Goal: Task Accomplishment & Management: Manage account settings

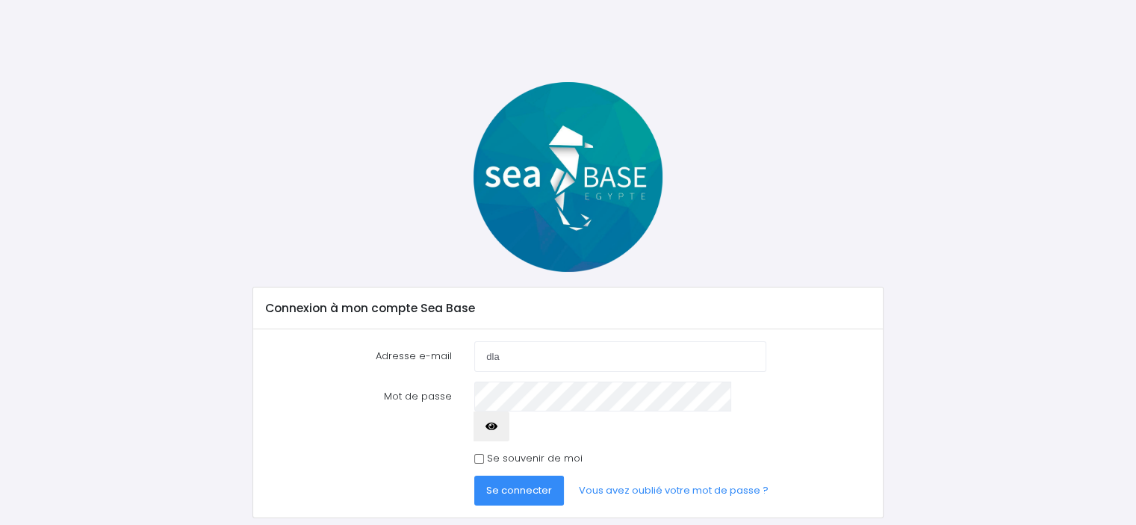
type input "[EMAIL_ADDRESS][DOMAIN_NAME]"
click at [474, 476] on button "Se connecter" at bounding box center [519, 491] width 90 height 30
click at [509, 411] on button "button" at bounding box center [491, 426] width 36 height 30
click at [491, 483] on span "Se connecter" at bounding box center [519, 490] width 66 height 14
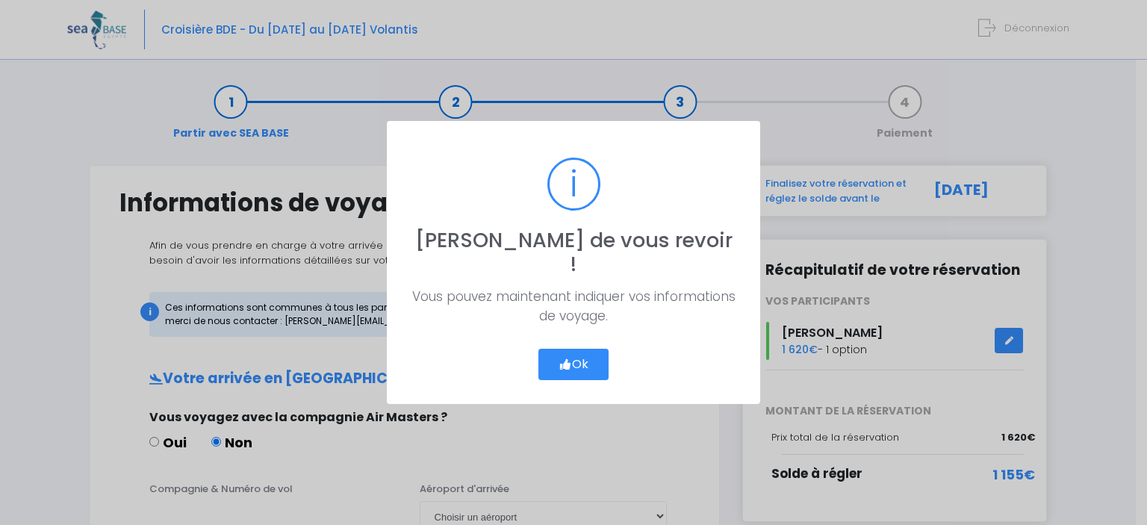
click at [584, 362] on button "Ok" at bounding box center [573, 364] width 70 height 31
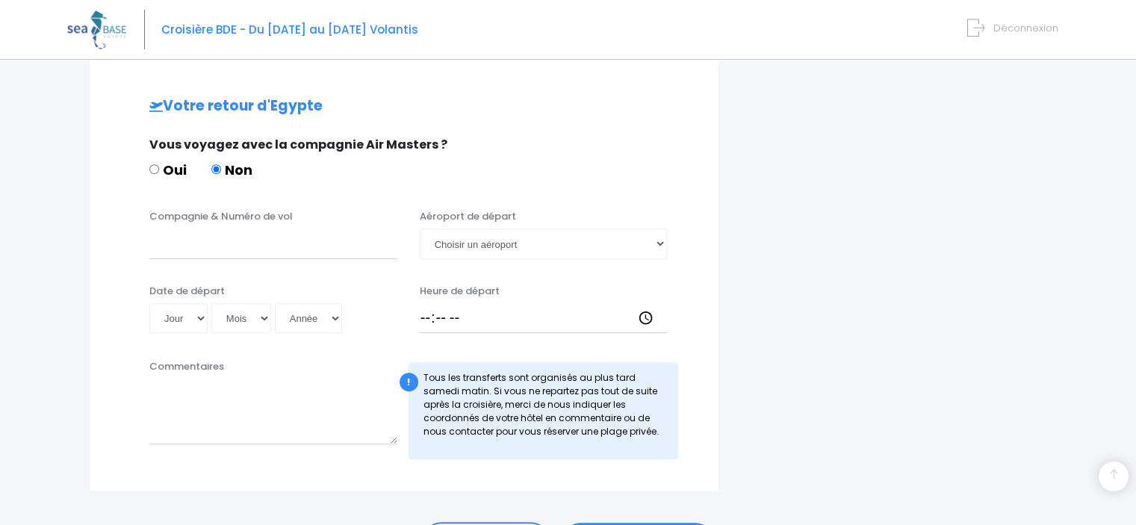
scroll to position [747, 0]
